Goal: Find specific page/section: Find specific page/section

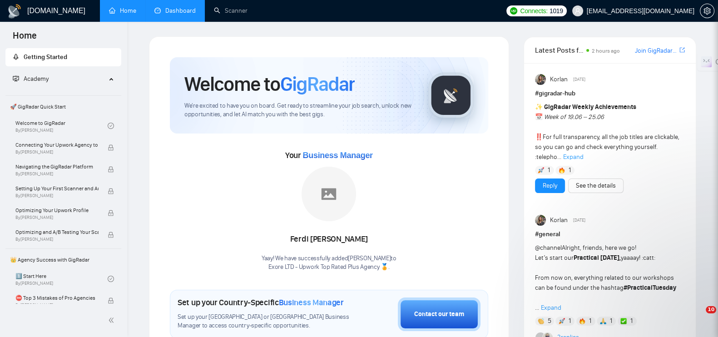
click at [184, 12] on link "Dashboard" at bounding box center [174, 11] width 41 height 8
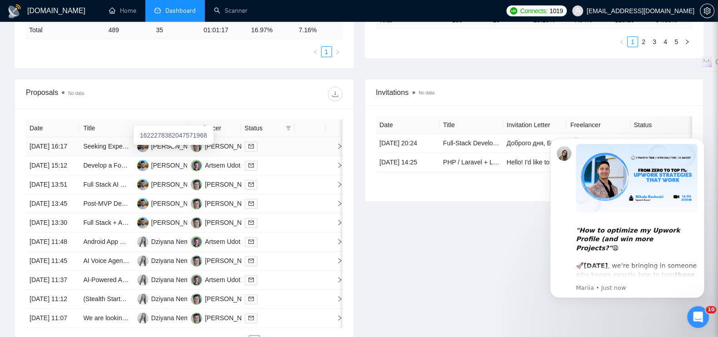
scroll to position [317, 0]
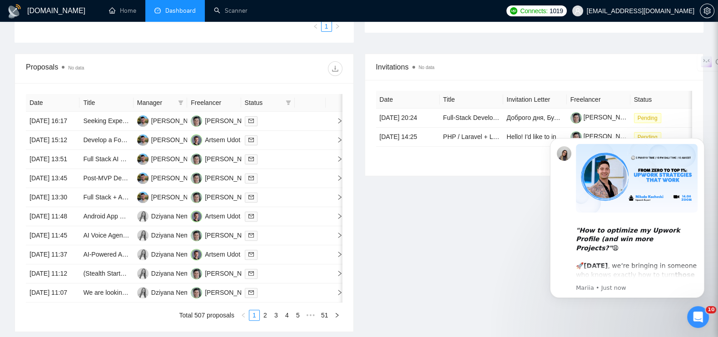
click at [149, 102] on span "Manager" at bounding box center [155, 103] width 37 height 10
click at [182, 103] on icon "filter" at bounding box center [180, 102] width 5 height 5
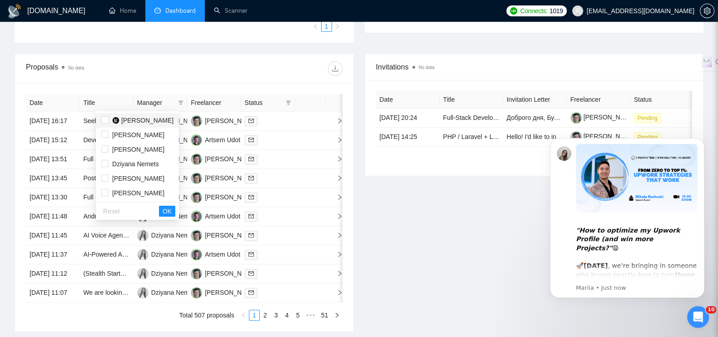
click at [140, 118] on span "[PERSON_NAME]" at bounding box center [147, 120] width 52 height 7
checkbox input "true"
click at [172, 211] on span "OK" at bounding box center [167, 211] width 9 height 10
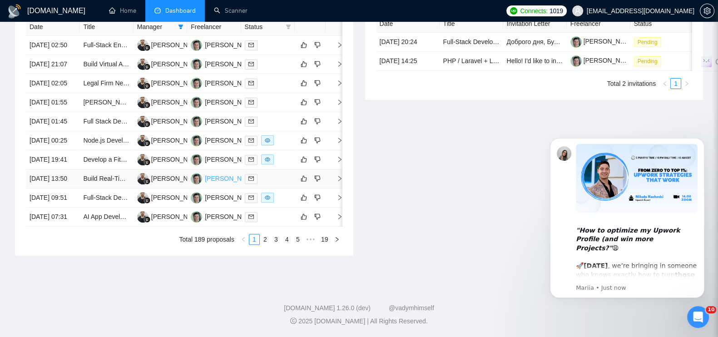
scroll to position [487, 0]
click at [267, 240] on link "2" at bounding box center [265, 239] width 10 height 10
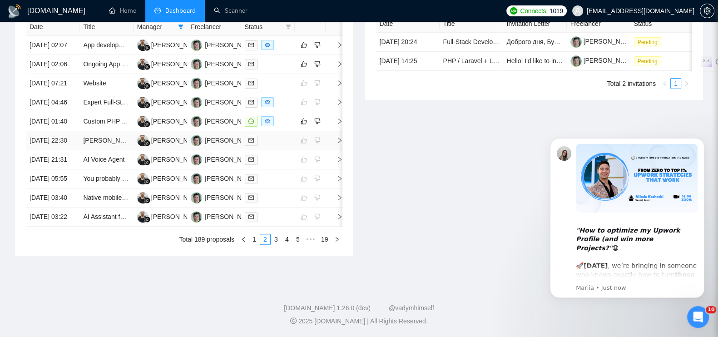
scroll to position [487, 0]
click at [254, 237] on link "1" at bounding box center [254, 239] width 10 height 10
